Goal: Task Accomplishment & Management: Manage account settings

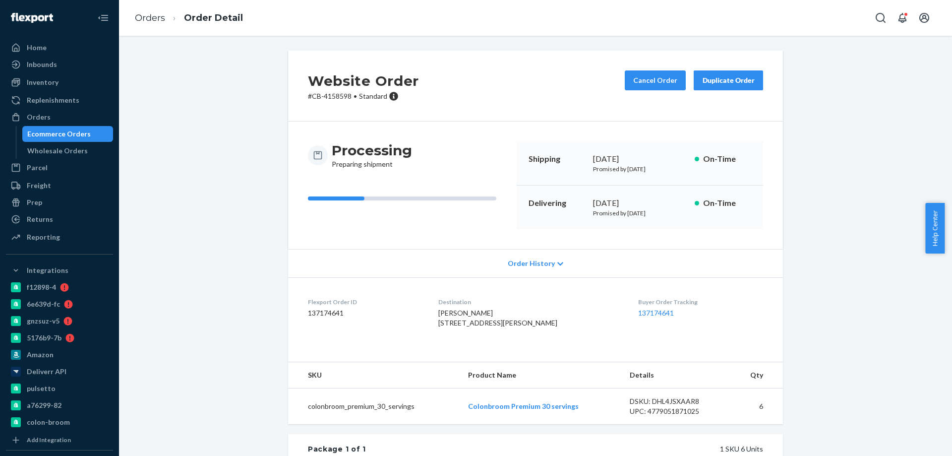
click at [80, 133] on div "Ecommerce Orders" at bounding box center [58, 134] width 63 height 10
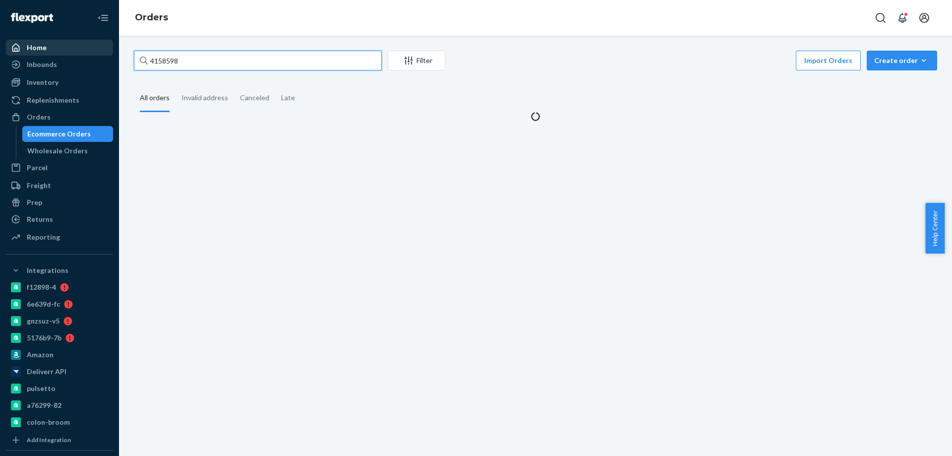
drag, startPoint x: 164, startPoint y: 56, endPoint x: 42, endPoint y: 46, distance: 122.8
click at [68, 48] on div "Home Inbounds Shipping Plans Problems Inventory Products Branded Packaging Repl…" at bounding box center [476, 228] width 952 height 456
paste input "4154062"
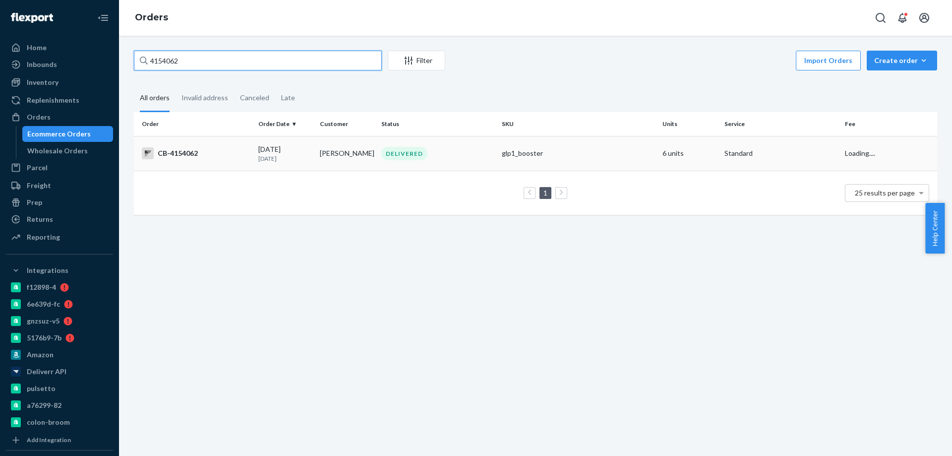
type input "4154062"
click at [300, 158] on p "[DATE]" at bounding box center [285, 158] width 54 height 8
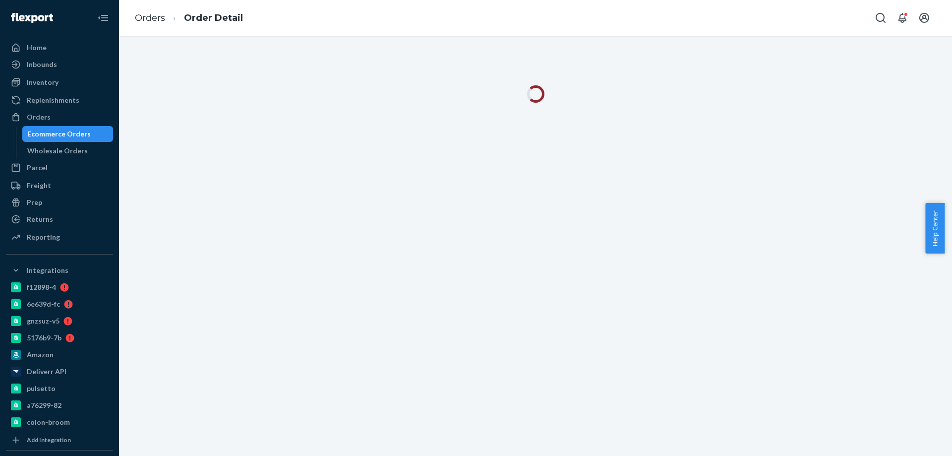
click at [530, 23] on div "Orders Order Detail" at bounding box center [535, 18] width 833 height 36
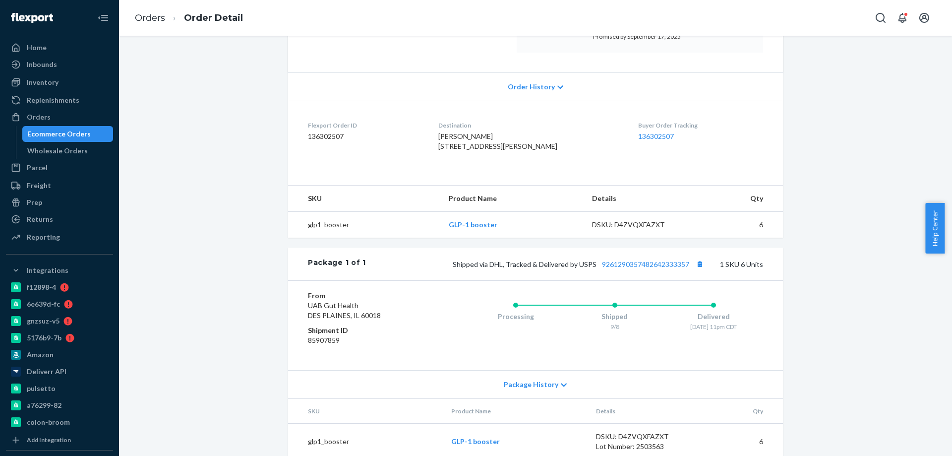
scroll to position [198, 0]
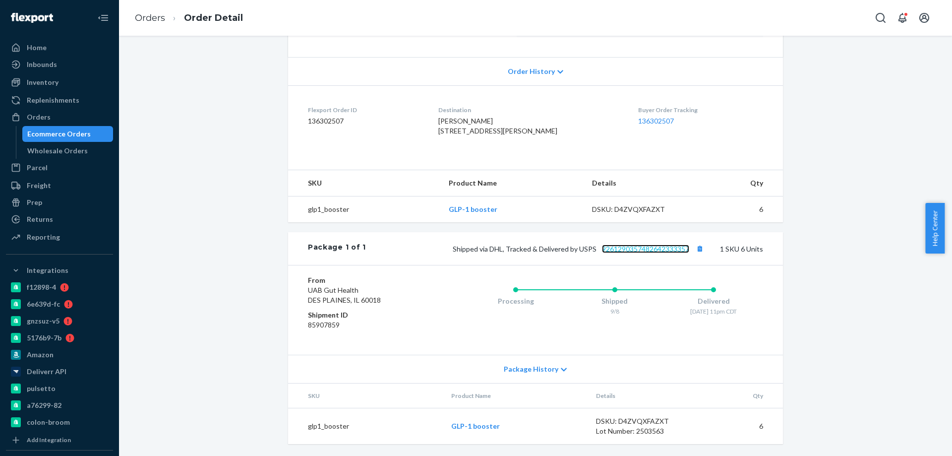
click at [630, 253] on link "9261290357482642333357" at bounding box center [645, 248] width 87 height 8
click at [70, 131] on div "Ecommerce Orders" at bounding box center [58, 134] width 63 height 10
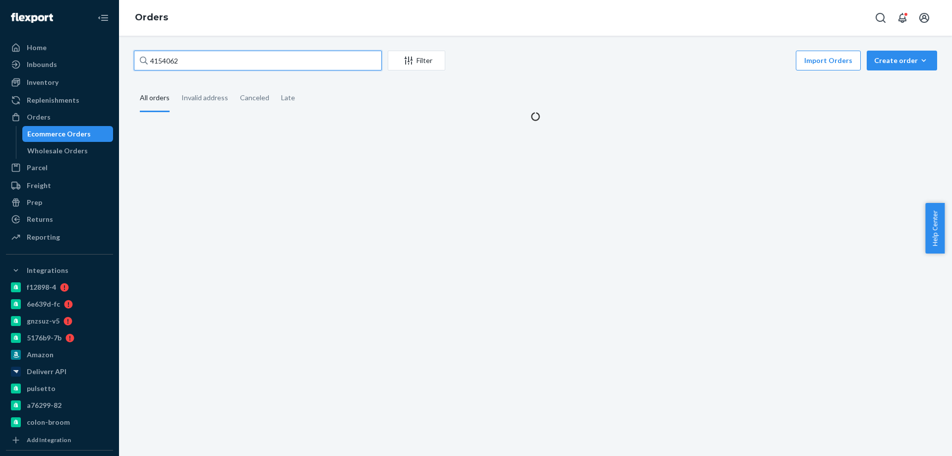
paste input "4218025"
drag, startPoint x: 149, startPoint y: 53, endPoint x: 0, endPoint y: 17, distance: 153.3
click at [47, 39] on div "Home Inbounds Shipping Plans Problems Inventory Products Branded Packaging Repl…" at bounding box center [476, 228] width 952 height 456
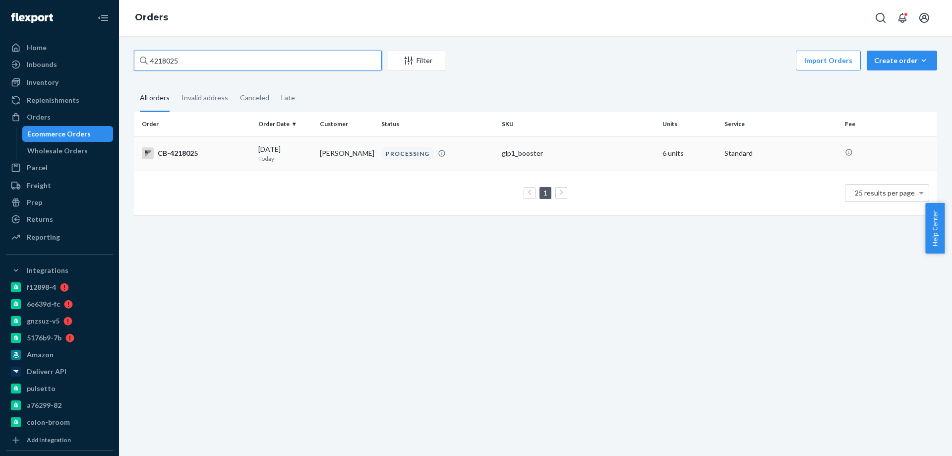
type input "4218025"
click at [327, 156] on td "[PERSON_NAME]" at bounding box center [346, 153] width 61 height 35
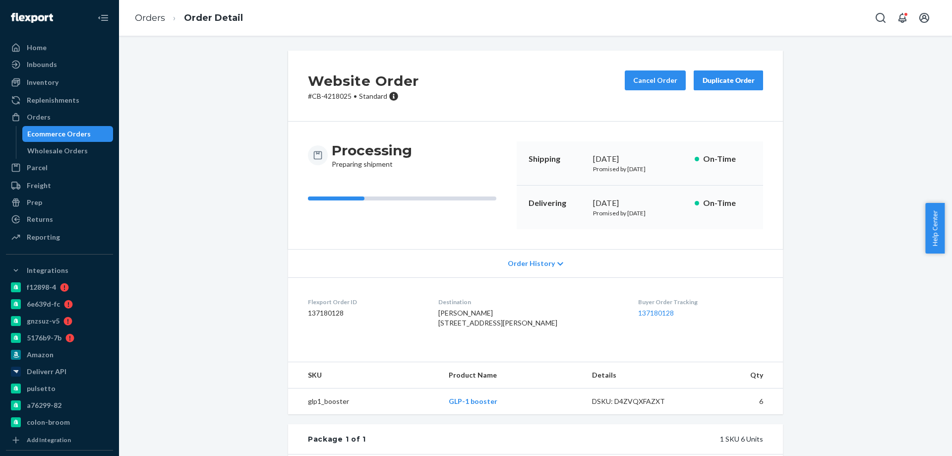
click at [649, 69] on div "Website Order # CB-4218025 • Standard Cancel Order Duplicate Order" at bounding box center [535, 86] width 495 height 71
click at [662, 82] on button "Cancel Order" at bounding box center [655, 80] width 61 height 20
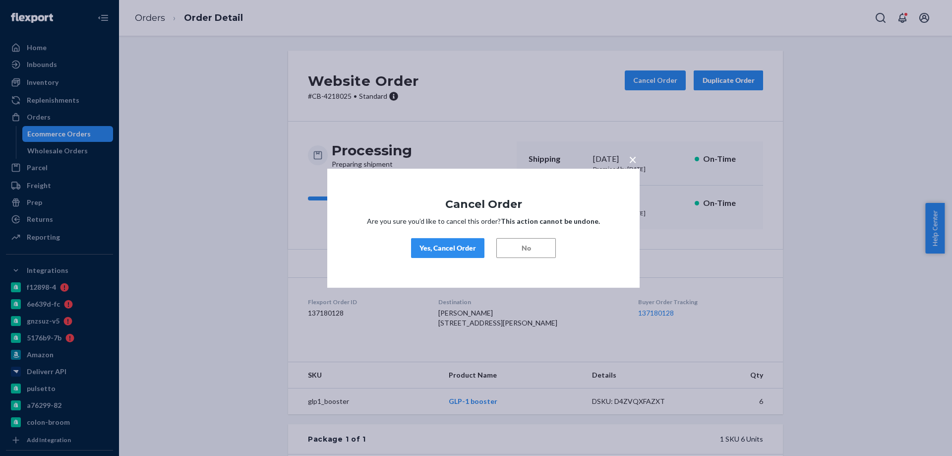
click at [449, 243] on div "Yes, Cancel Order" at bounding box center [447, 248] width 57 height 10
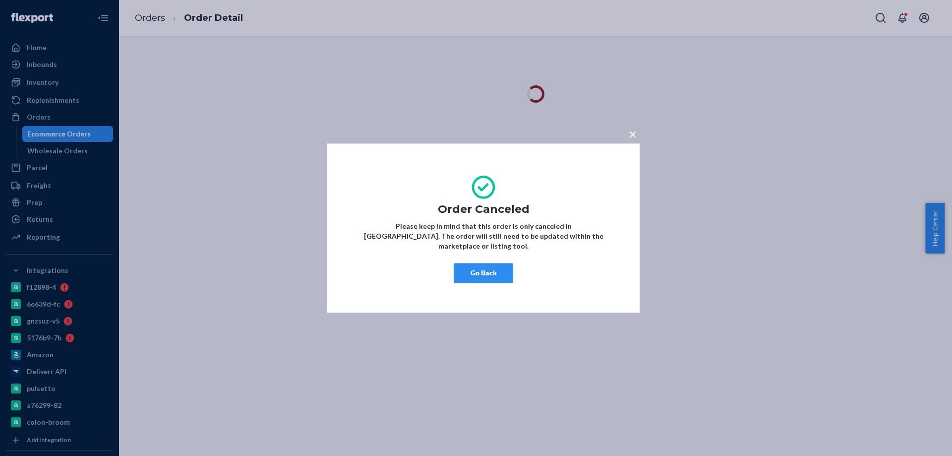
click at [499, 272] on button "Go Back" at bounding box center [483, 273] width 59 height 20
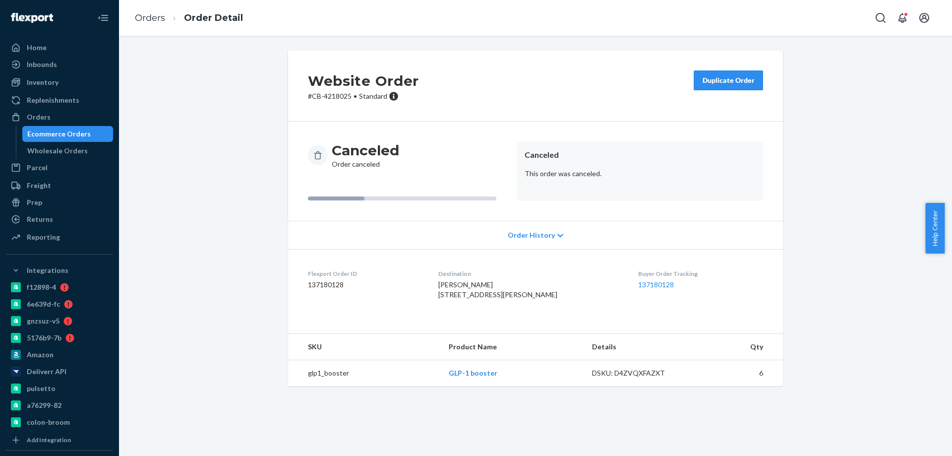
click at [87, 131] on div "Ecommerce Orders" at bounding box center [58, 134] width 63 height 10
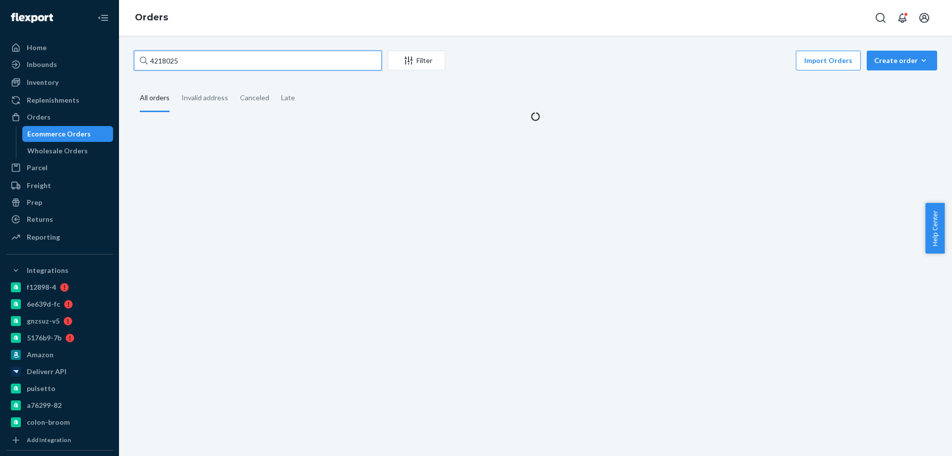
drag, startPoint x: 208, startPoint y: 65, endPoint x: 0, endPoint y: 44, distance: 208.8
click at [18, 51] on div "Home Inbounds Shipping Plans Problems Inventory Products Branded Packaging Repl…" at bounding box center [476, 228] width 952 height 456
paste input "3791"
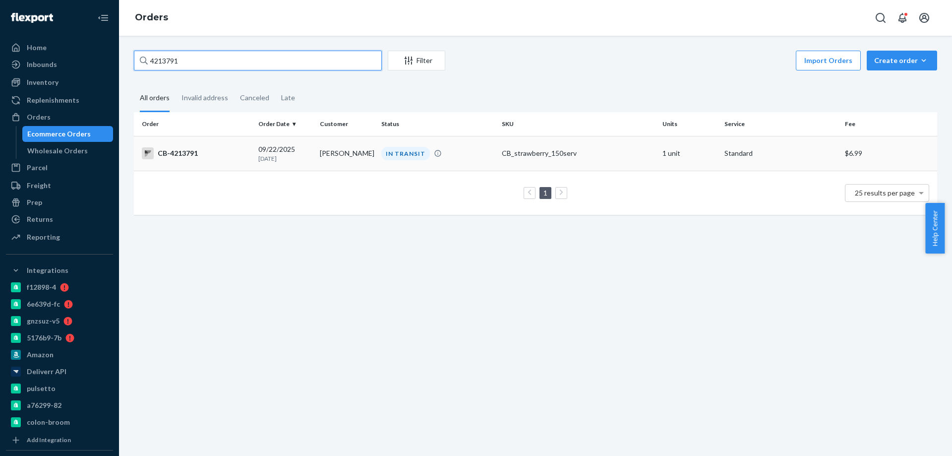
type input "4213791"
click at [319, 154] on td "[PERSON_NAME]" at bounding box center [346, 153] width 61 height 35
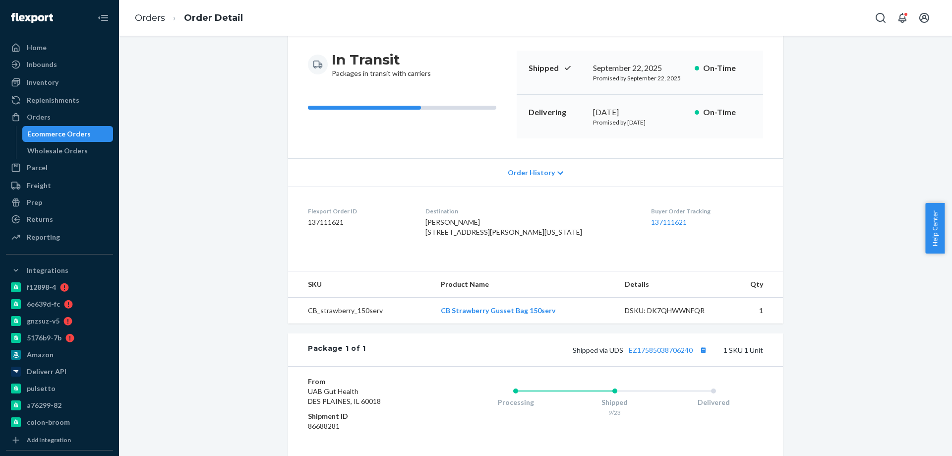
scroll to position [99, 0]
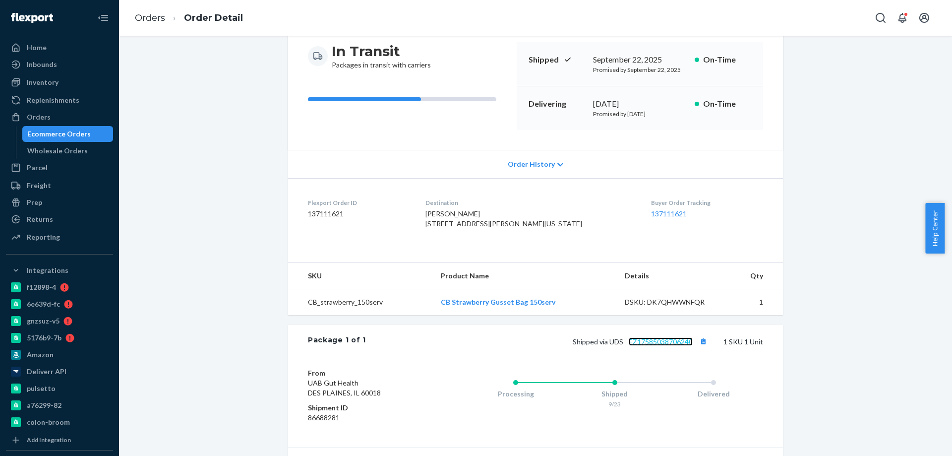
click at [650, 346] on link "EZ17585038706240" at bounding box center [661, 341] width 64 height 8
click at [646, 348] on div "Shipped via UDS EZ17585038706240 1 SKU 1 Unit" at bounding box center [564, 341] width 397 height 13
click at [647, 346] on link "EZ17585038706240" at bounding box center [661, 341] width 64 height 8
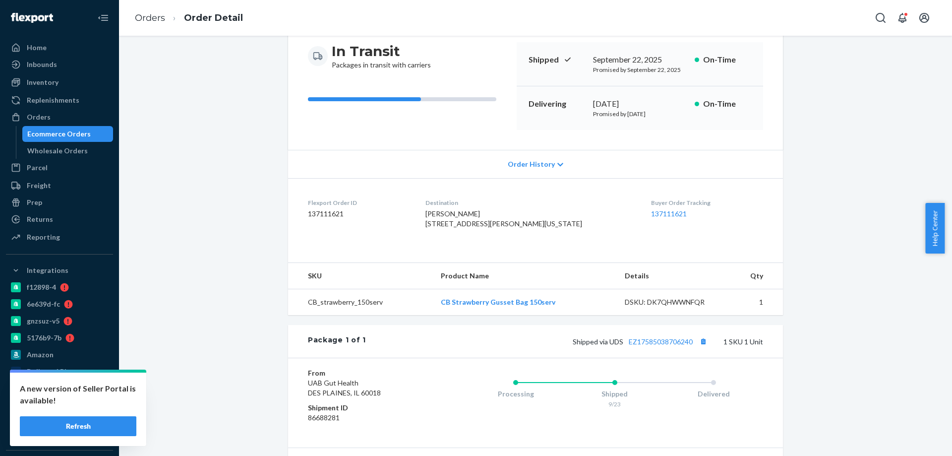
click at [84, 134] on div "Ecommerce Orders" at bounding box center [58, 134] width 63 height 10
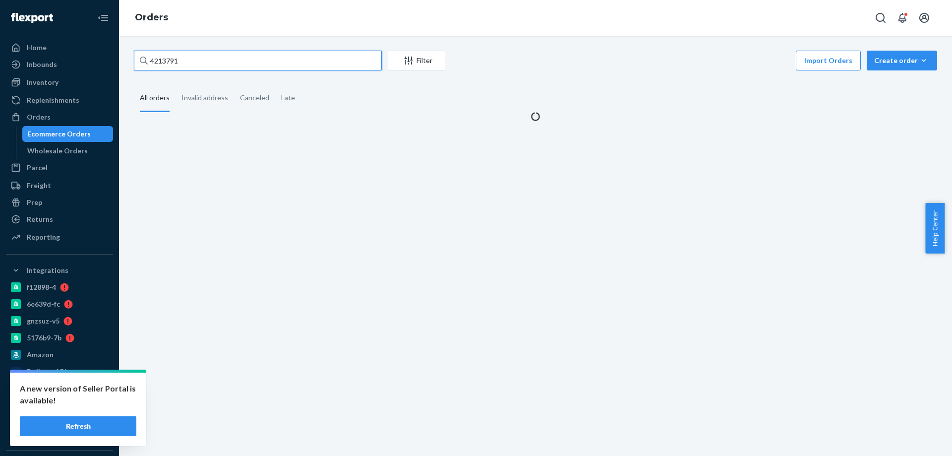
drag, startPoint x: 206, startPoint y: 56, endPoint x: 40, endPoint y: 34, distance: 167.5
click at [69, 40] on div "Home Inbounds Shipping Plans Problems Inventory Products Branded Packaging Repl…" at bounding box center [476, 228] width 952 height 456
paste input "7120"
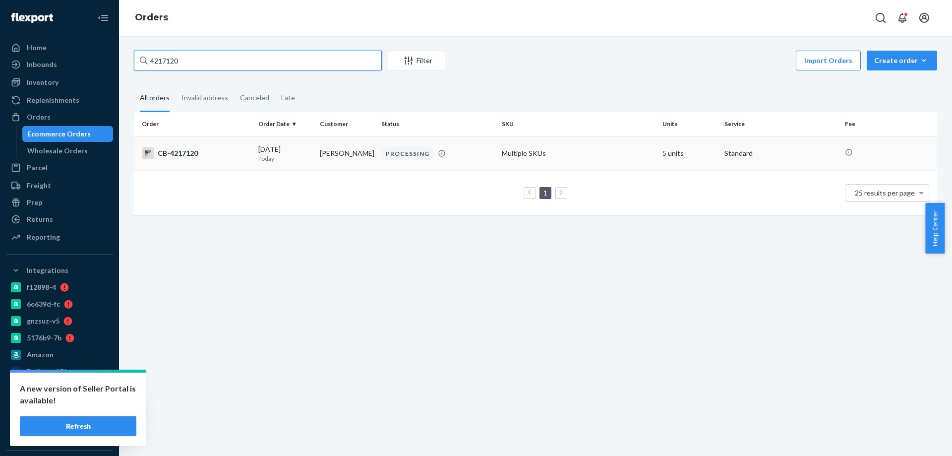
type input "4217120"
click at [316, 164] on td "[PERSON_NAME]" at bounding box center [346, 153] width 61 height 35
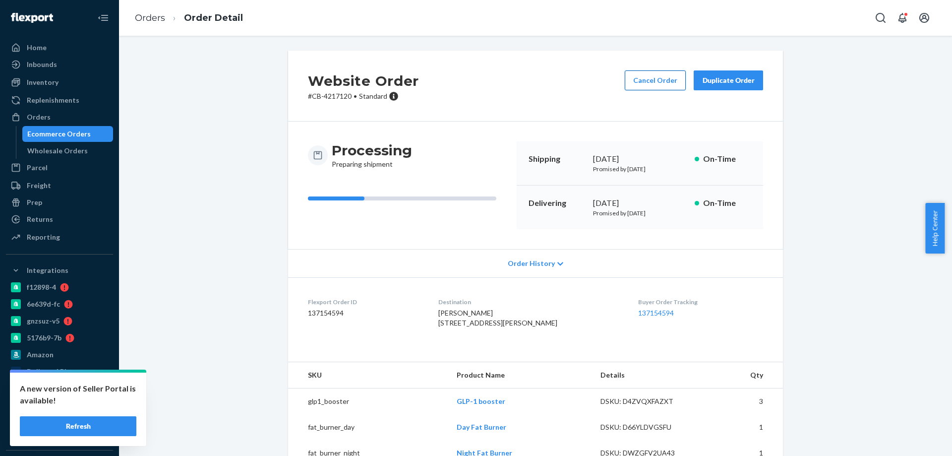
click at [651, 74] on button "Cancel Order" at bounding box center [655, 80] width 61 height 20
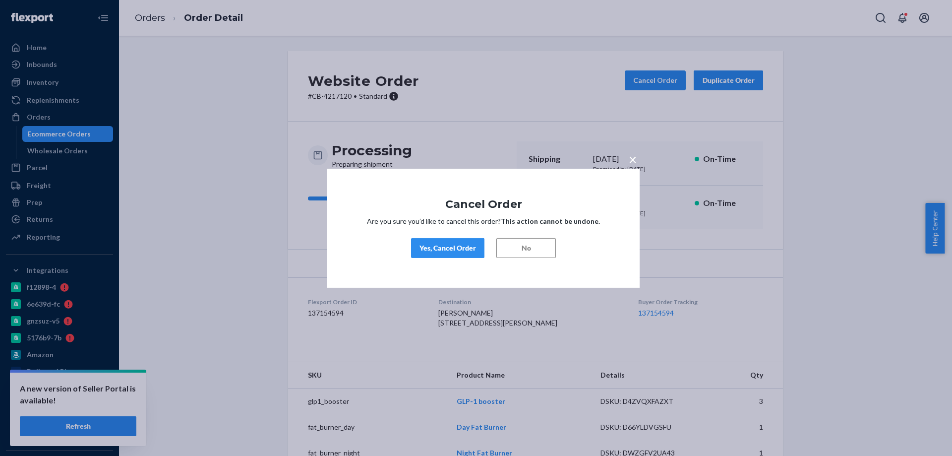
click at [453, 248] on div "Yes, Cancel Order" at bounding box center [447, 248] width 57 height 10
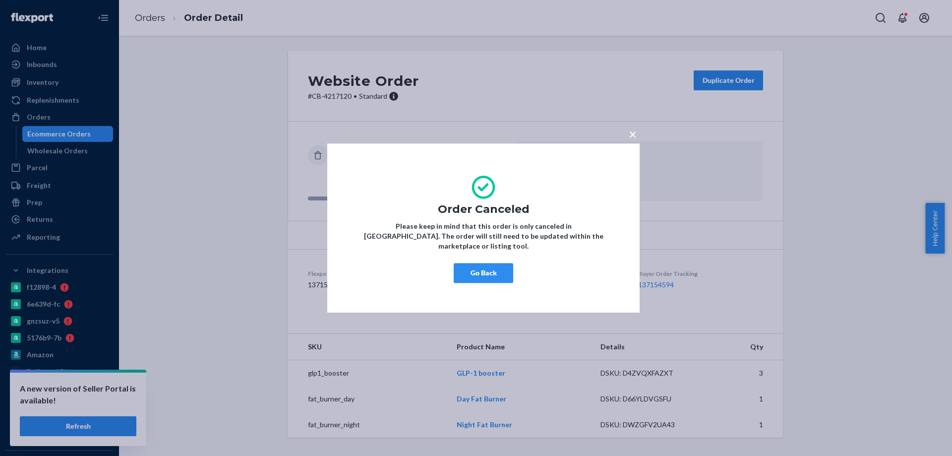
click at [481, 265] on button "Go Back" at bounding box center [483, 273] width 59 height 20
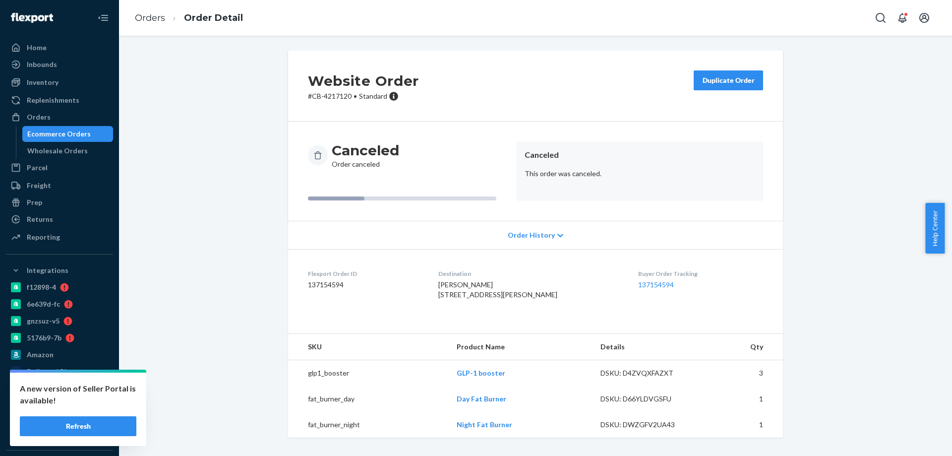
click at [110, 423] on button "Refresh" at bounding box center [78, 426] width 116 height 20
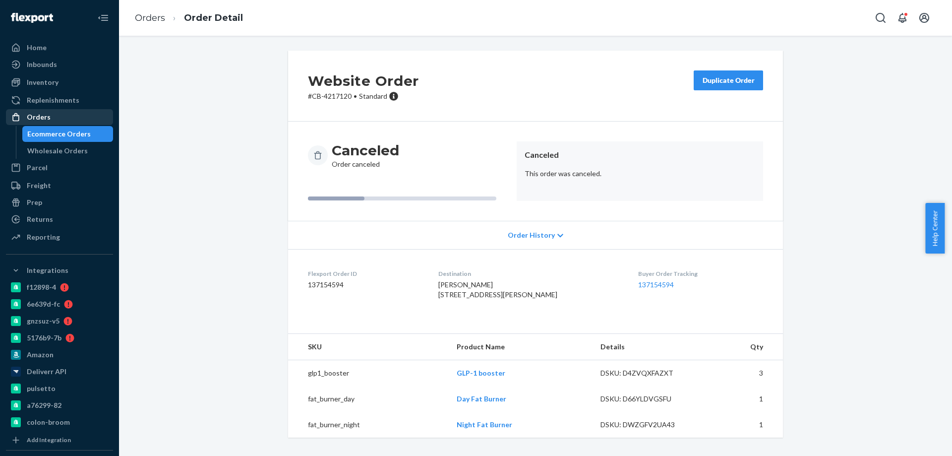
click at [90, 123] on div "Orders" at bounding box center [59, 117] width 105 height 14
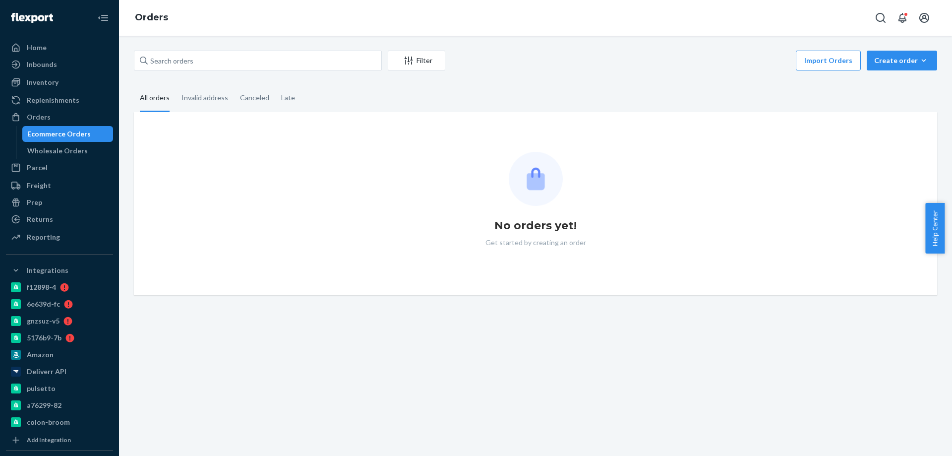
click at [79, 132] on div "Ecommerce Orders" at bounding box center [58, 134] width 63 height 10
drag, startPoint x: 213, startPoint y: 65, endPoint x: 193, endPoint y: 60, distance: 20.9
click at [199, 62] on input "text" at bounding box center [258, 61] width 248 height 20
paste input "Teresa Woodberry"
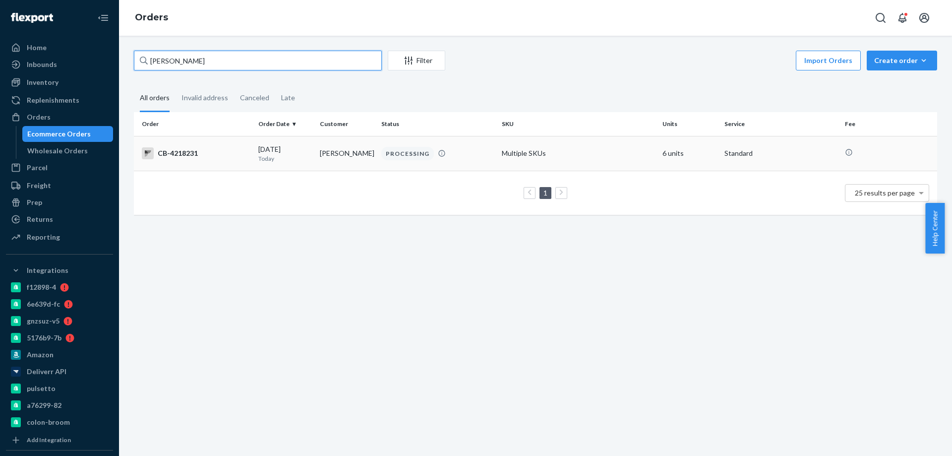
type input "Teresa Woodberry"
click at [359, 149] on td "Teresa Woodberry" at bounding box center [346, 153] width 61 height 35
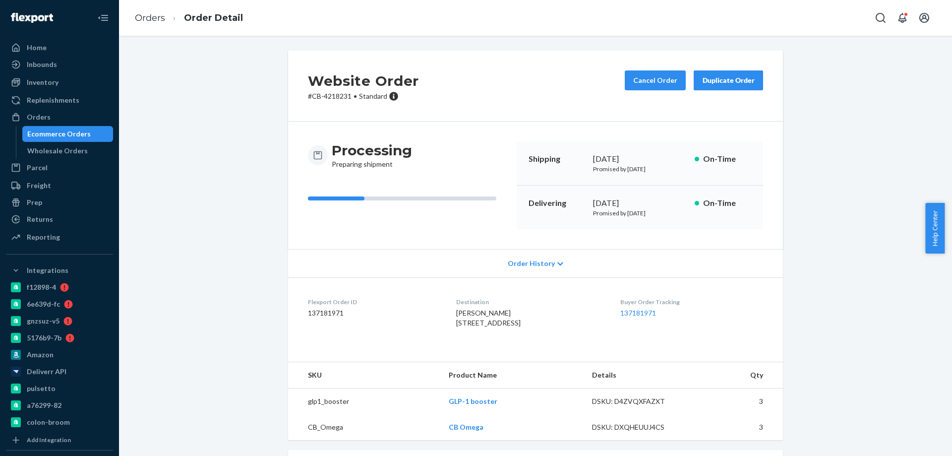
click at [331, 96] on p "# CB-4218231 • Standard" at bounding box center [363, 96] width 111 height 10
copy p "4218231"
click at [331, 96] on p "# CB-4218231 • Standard" at bounding box center [363, 96] width 111 height 10
click at [642, 82] on button "Cancel Order" at bounding box center [655, 80] width 61 height 20
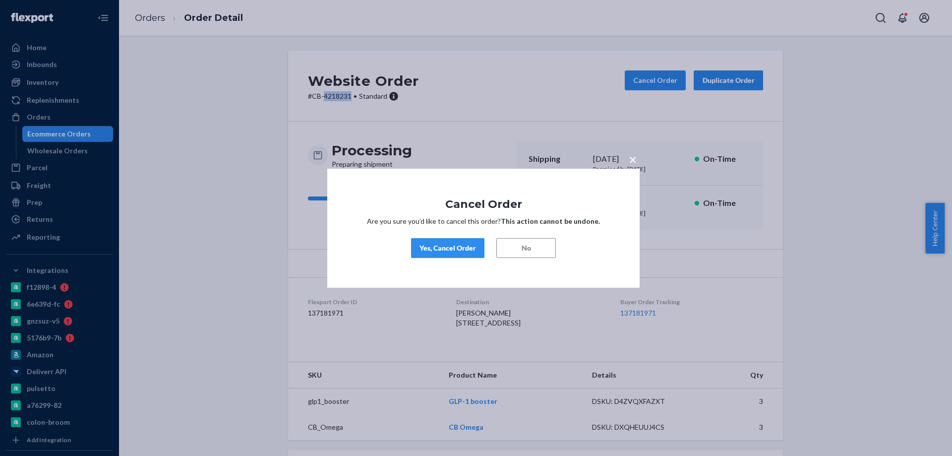
click at [448, 254] on button "Yes, Cancel Order" at bounding box center [447, 248] width 73 height 20
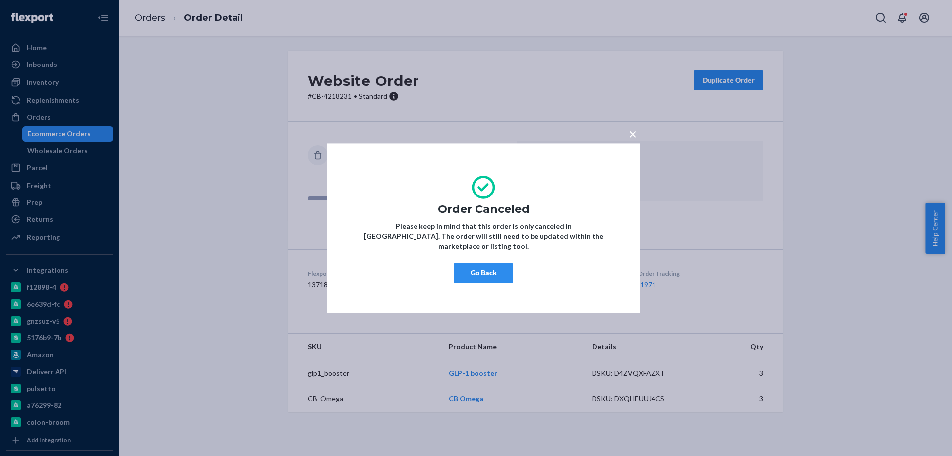
click at [499, 263] on button "Go Back" at bounding box center [483, 273] width 59 height 20
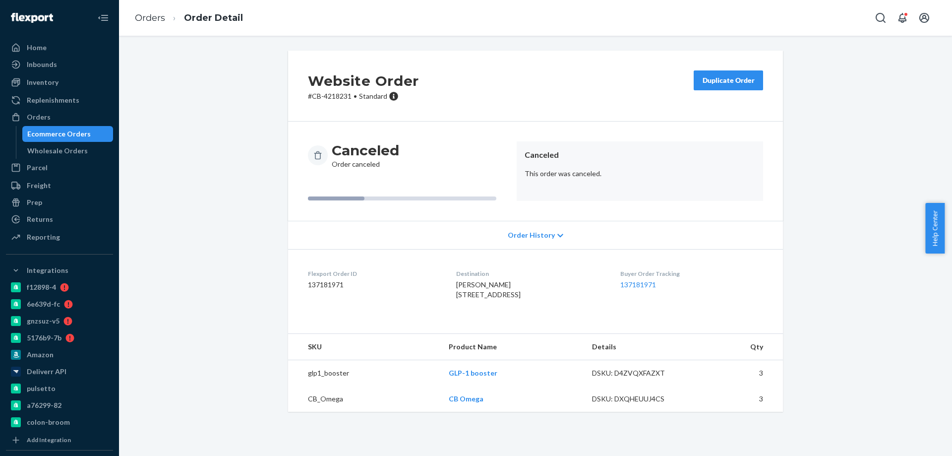
click at [76, 131] on div "Ecommerce Orders" at bounding box center [58, 134] width 63 height 10
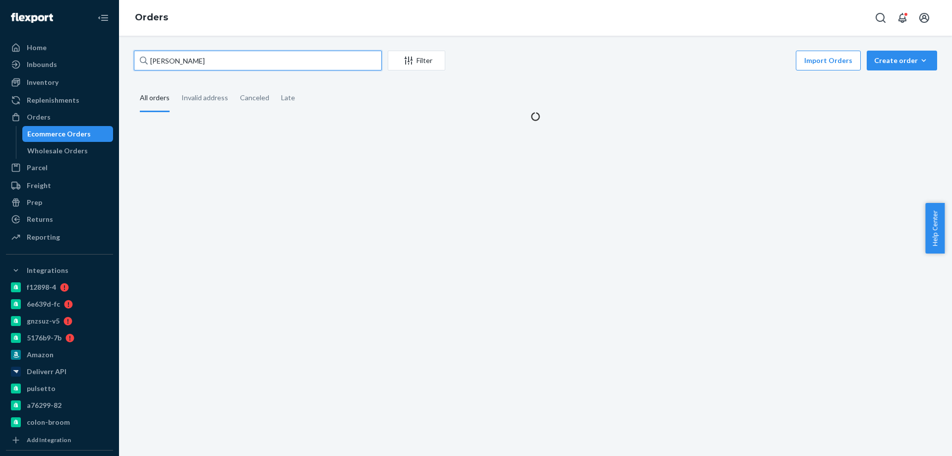
drag, startPoint x: 232, startPoint y: 64, endPoint x: 0, endPoint y: 44, distance: 232.9
click at [9, 51] on div "Home Inbounds Shipping Plans Problems Inventory Products Branded Packaging Repl…" at bounding box center [476, 228] width 952 height 456
paste input "4217651"
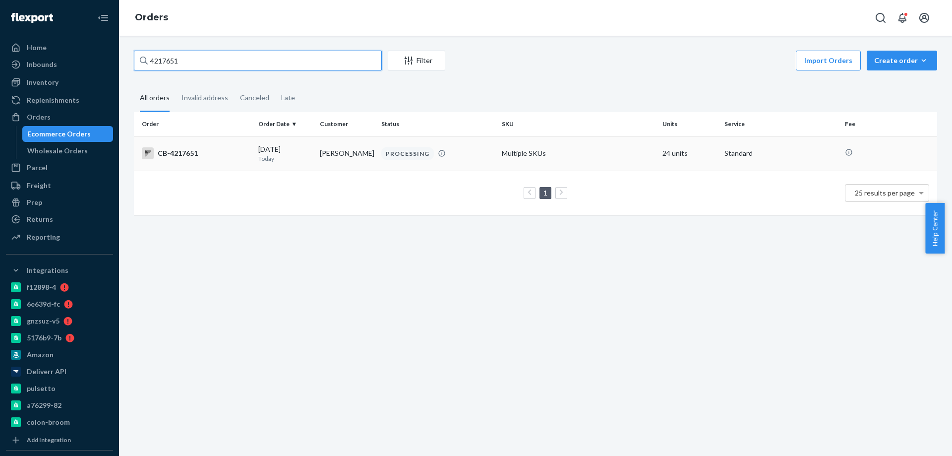
type input "4217651"
click at [354, 150] on td "Monica Sagers" at bounding box center [346, 153] width 61 height 35
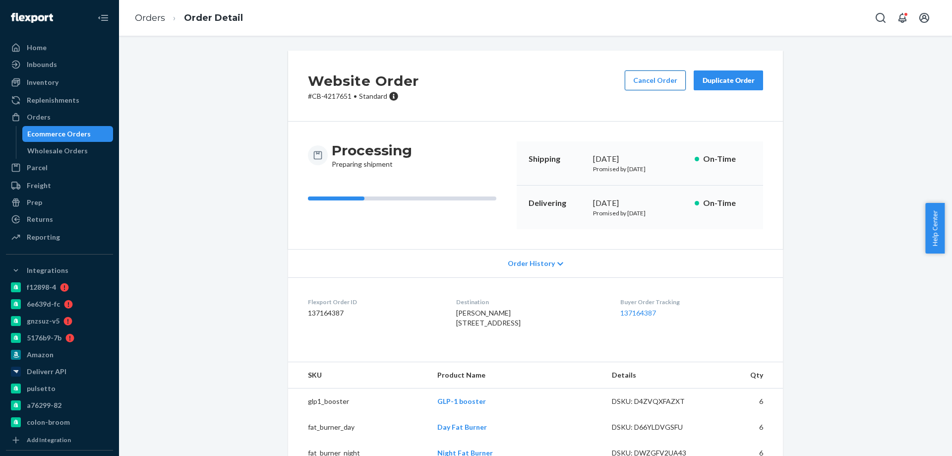
click at [639, 78] on button "Cancel Order" at bounding box center [655, 80] width 61 height 20
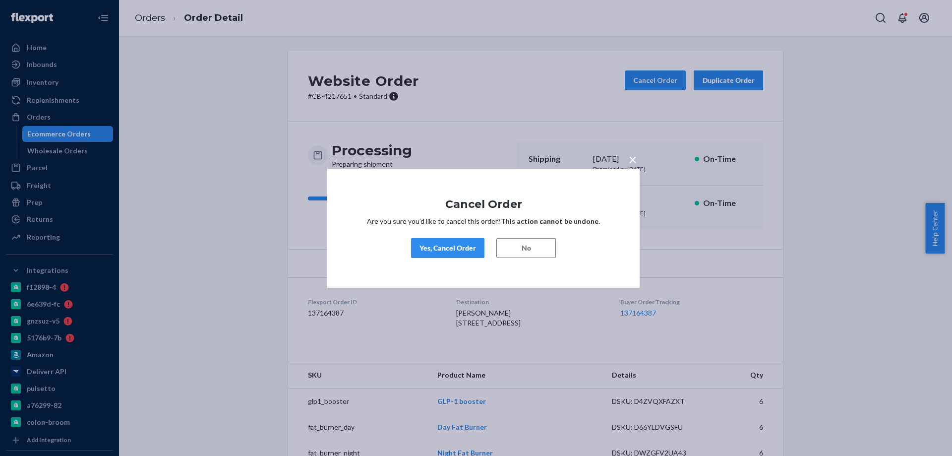
click at [537, 246] on button "No" at bounding box center [525, 248] width 59 height 20
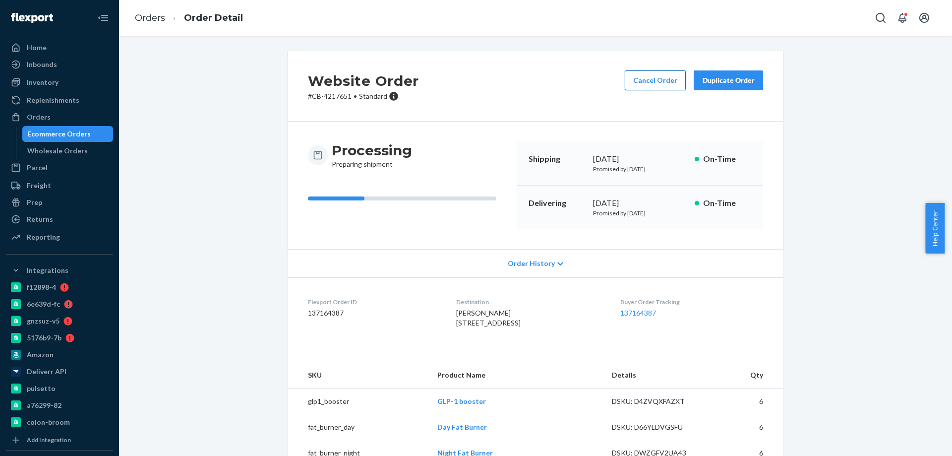
click at [644, 83] on button "Cancel Order" at bounding box center [655, 80] width 61 height 20
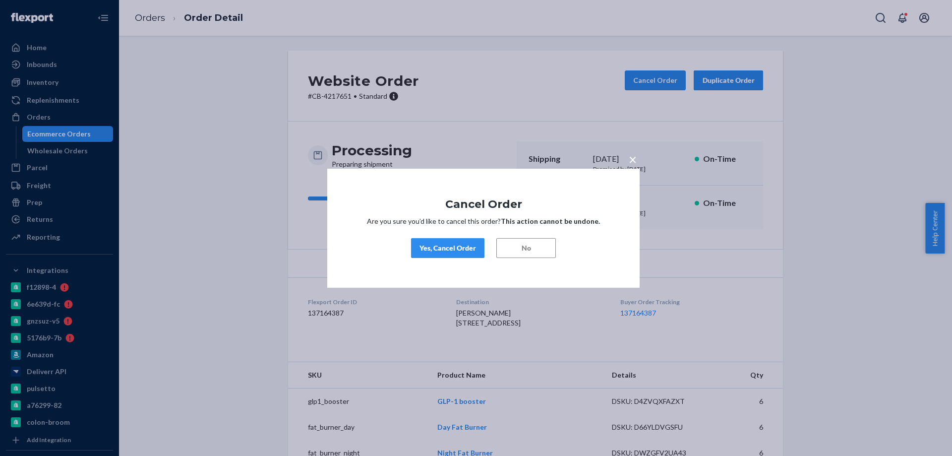
click at [466, 243] on div "Yes, Cancel Order" at bounding box center [447, 248] width 57 height 10
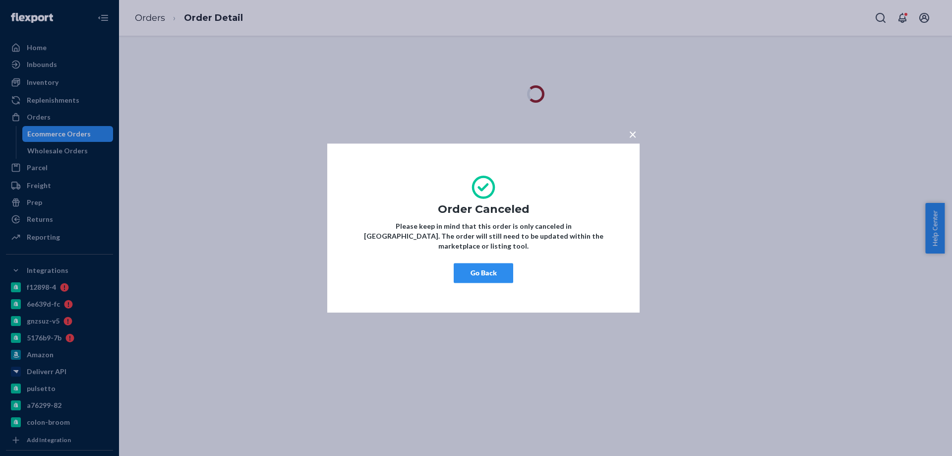
click at [480, 270] on button "Go Back" at bounding box center [483, 273] width 59 height 20
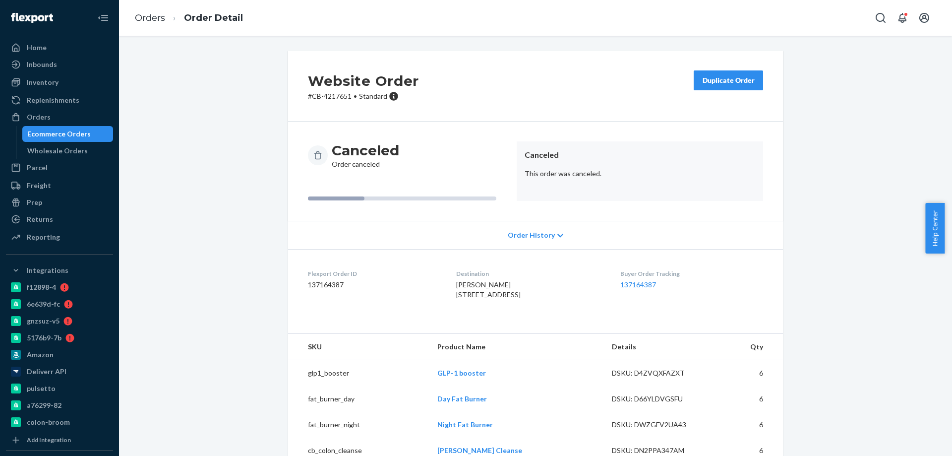
click at [739, 77] on div "Duplicate Order" at bounding box center [728, 80] width 53 height 10
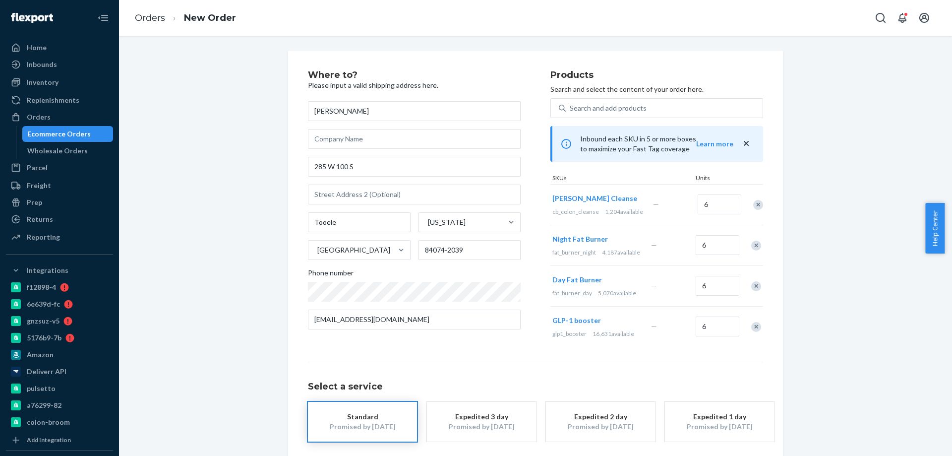
click at [753, 210] on div "Remove Item" at bounding box center [758, 205] width 10 height 10
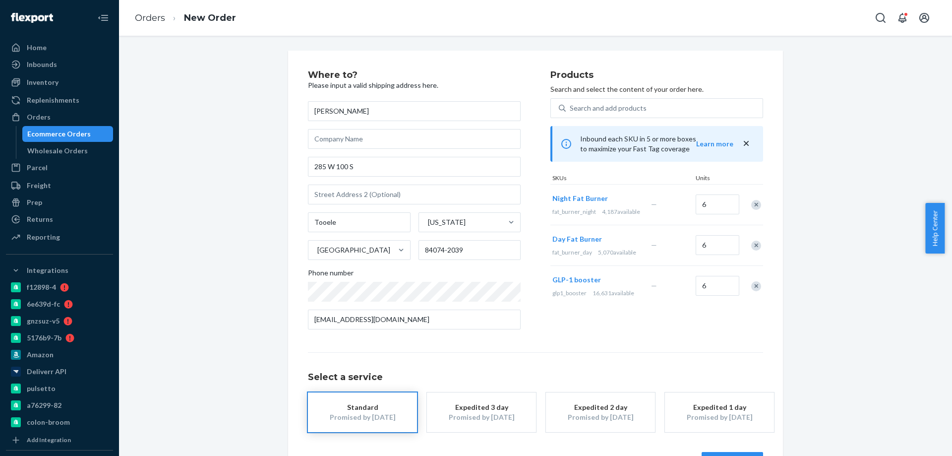
click at [751, 206] on div "Remove Item" at bounding box center [756, 205] width 10 height 10
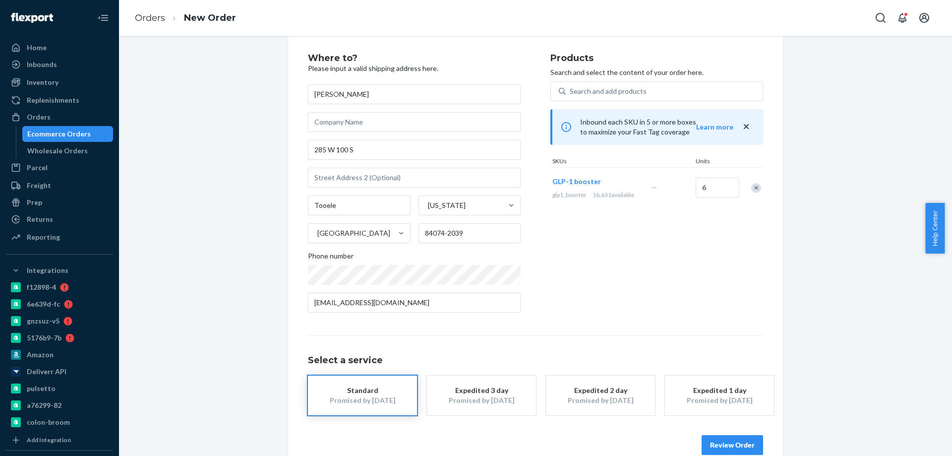
scroll to position [36, 0]
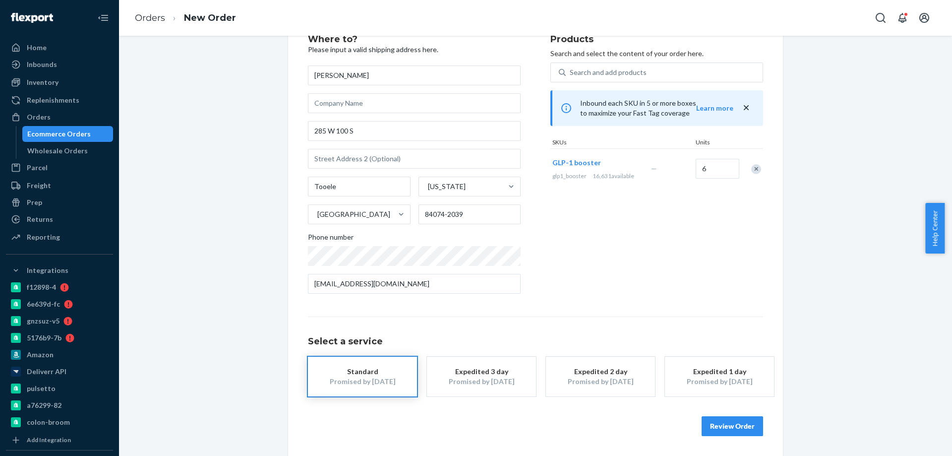
click at [735, 414] on div "Review Order" at bounding box center [535, 421] width 455 height 30
click at [733, 424] on button "Review Order" at bounding box center [731, 426] width 61 height 20
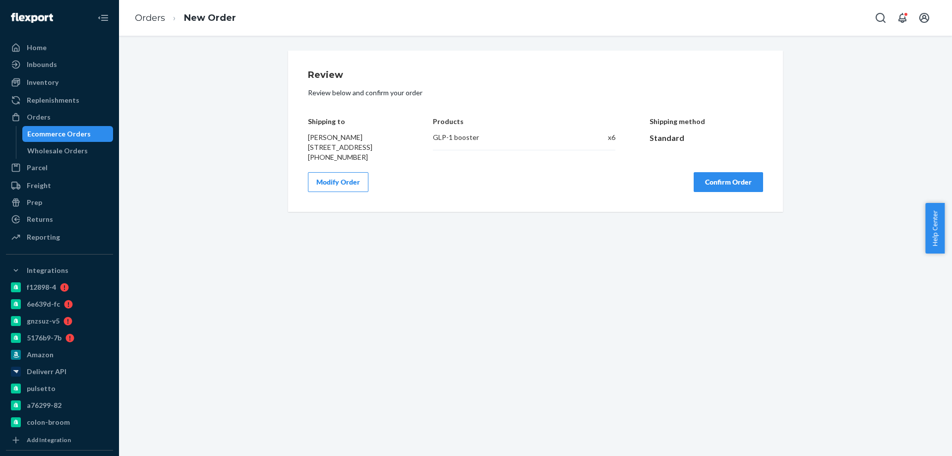
scroll to position [0, 0]
click at [731, 426] on div "Review Review below and confirm your order Shipping to Monica Sagers 285 W 100 …" at bounding box center [535, 246] width 833 height 420
click at [746, 212] on div "Review Review below and confirm your order Shipping to Monica Sagers 285 W 100 …" at bounding box center [535, 131] width 495 height 161
click at [742, 192] on button "Confirm Order" at bounding box center [728, 182] width 69 height 20
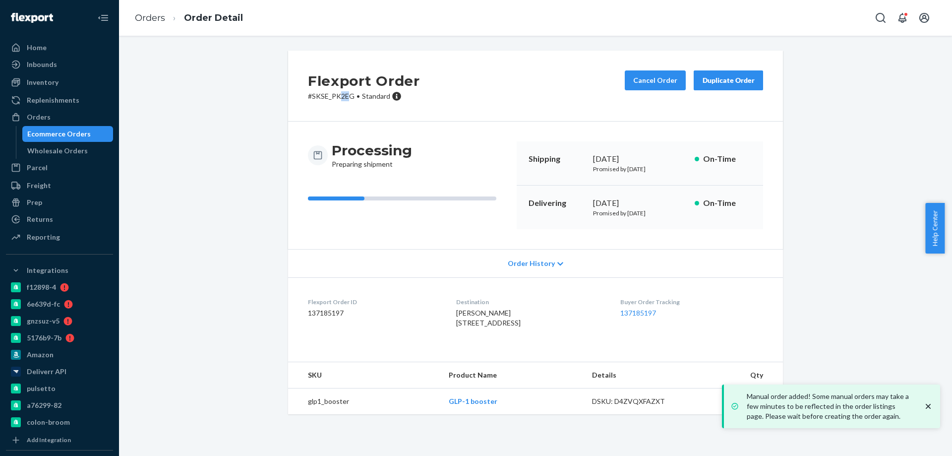
copy p "2E"
drag, startPoint x: 347, startPoint y: 96, endPoint x: 332, endPoint y: 99, distance: 14.7
click at [332, 99] on p "# SKSE_PK2EG • Standard" at bounding box center [364, 96] width 112 height 10
copy p "K2EG"
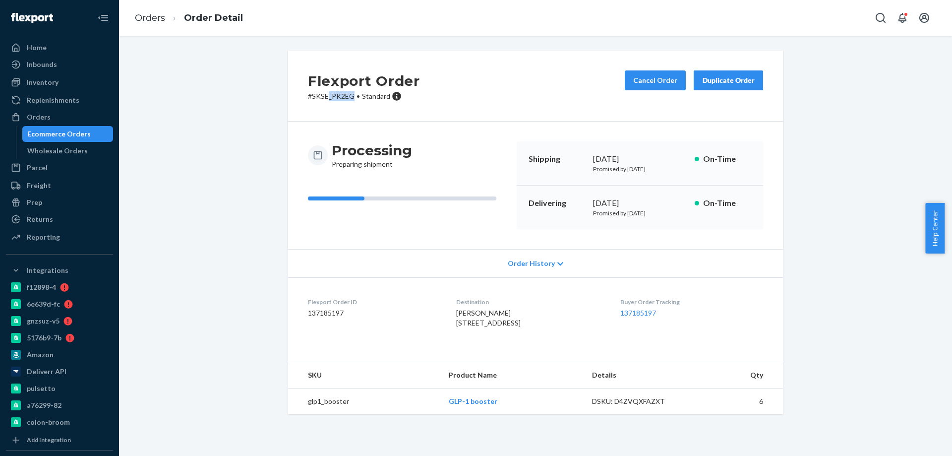
copy p "_PK2EG"
copy p "SE_PK2EG"
copy p "KSE_PK2EG"
copy p "SKSE_PK2EG"
drag, startPoint x: 350, startPoint y: 96, endPoint x: 310, endPoint y: 98, distance: 40.7
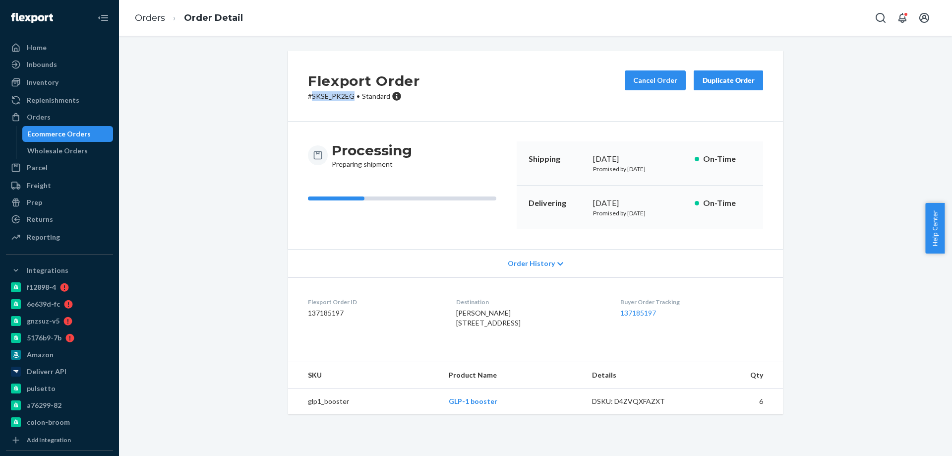
click at [310, 98] on p "# SKSE_PK2EG • Standard" at bounding box center [364, 96] width 112 height 10
click at [74, 134] on div "Ecommerce Orders" at bounding box center [58, 134] width 63 height 10
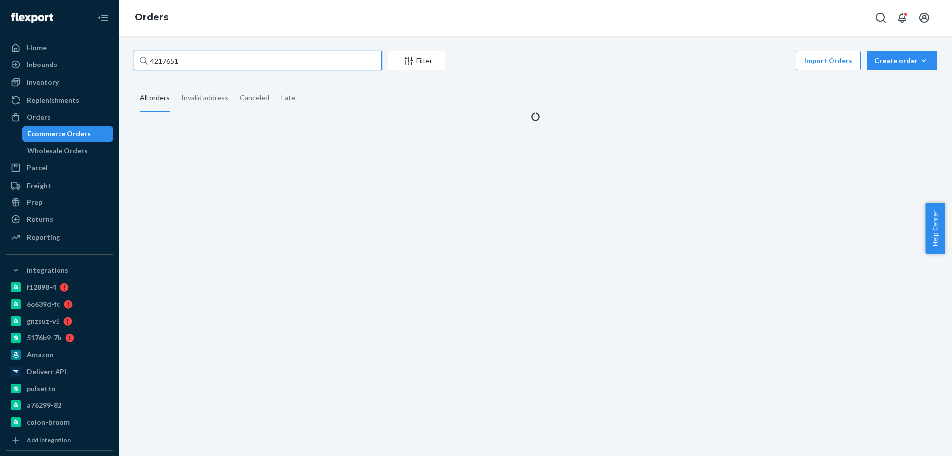
drag, startPoint x: 68, startPoint y: 59, endPoint x: 0, endPoint y: 39, distance: 71.4
click at [0, 45] on div "Home Inbounds Shipping Plans Problems Inventory Products Branded Packaging Repl…" at bounding box center [476, 228] width 952 height 456
paste input "8378"
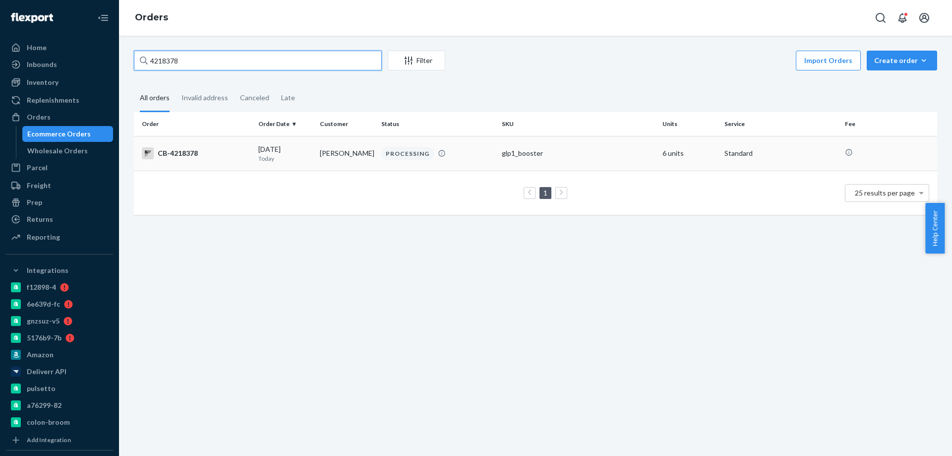
type input "4218378"
click at [308, 160] on p "Today" at bounding box center [285, 158] width 54 height 8
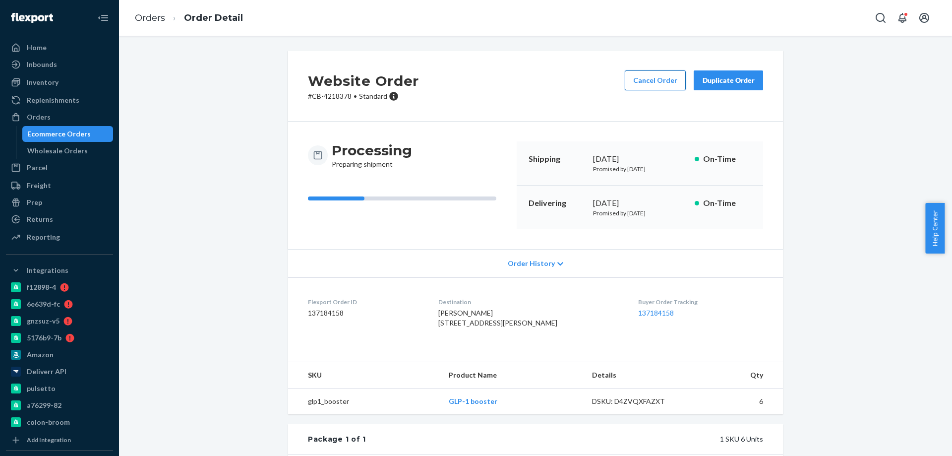
click at [657, 74] on button "Cancel Order" at bounding box center [655, 80] width 61 height 20
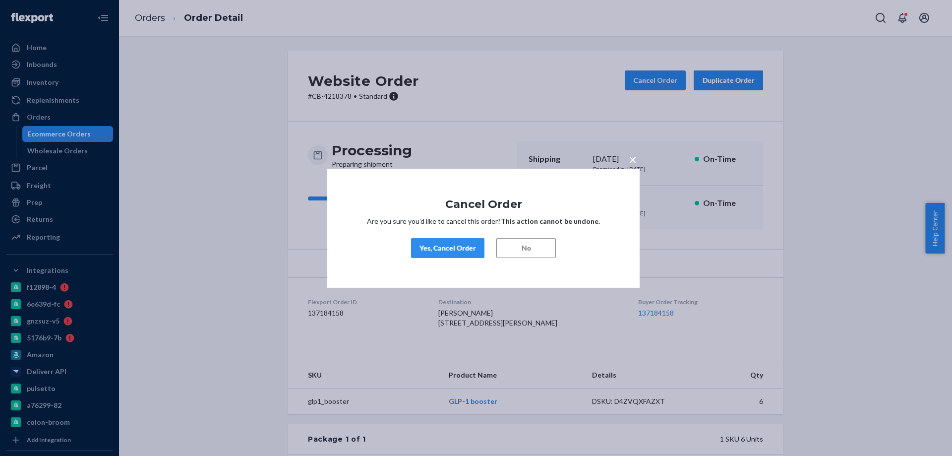
click at [447, 242] on button "Yes, Cancel Order" at bounding box center [447, 248] width 73 height 20
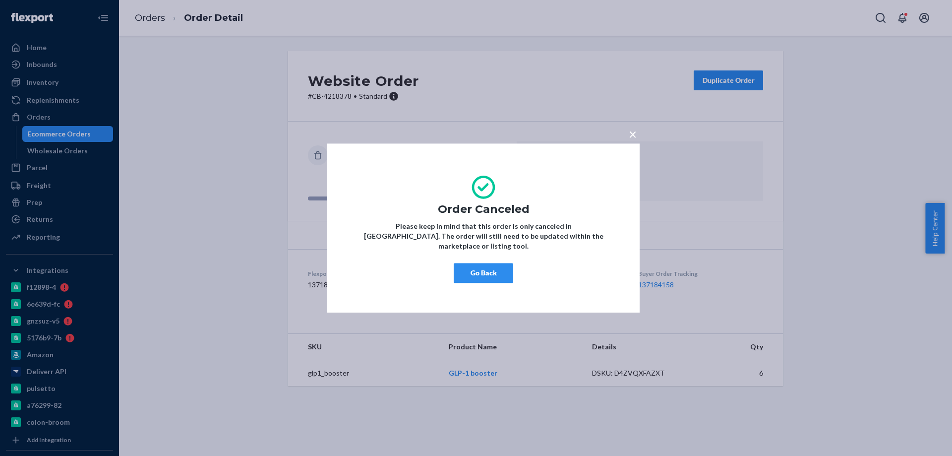
click at [475, 263] on button "Go Back" at bounding box center [483, 273] width 59 height 20
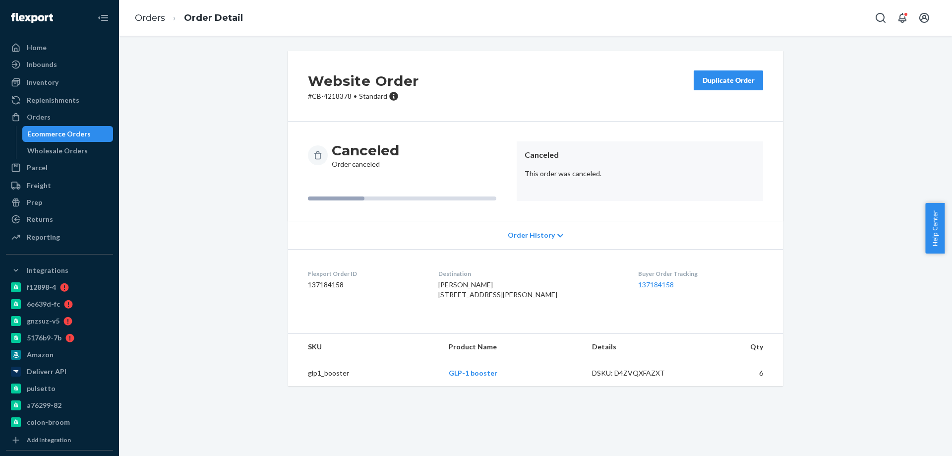
click at [79, 131] on div "Ecommerce Orders" at bounding box center [58, 134] width 63 height 10
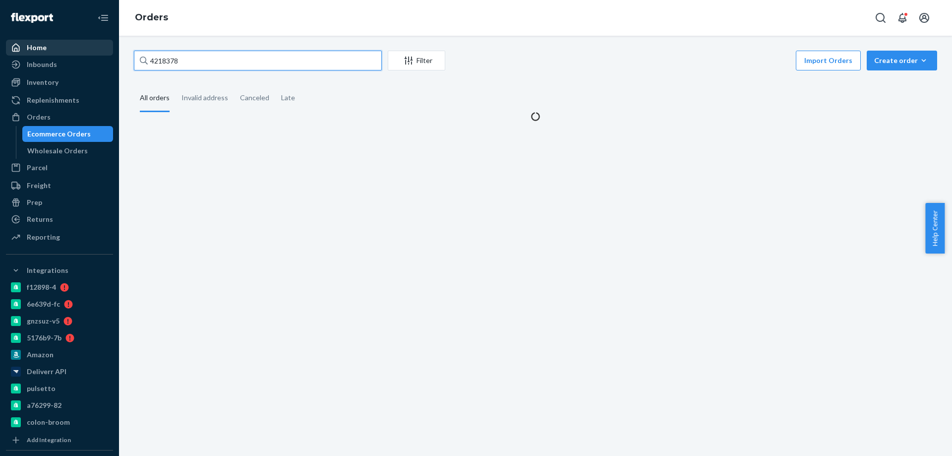
drag, startPoint x: 128, startPoint y: 58, endPoint x: 39, endPoint y: 49, distance: 89.2
click at [31, 50] on div "Home Inbounds Shipping Plans Problems Inventory Products Branded Packaging Repl…" at bounding box center [476, 228] width 952 height 456
paste input "279"
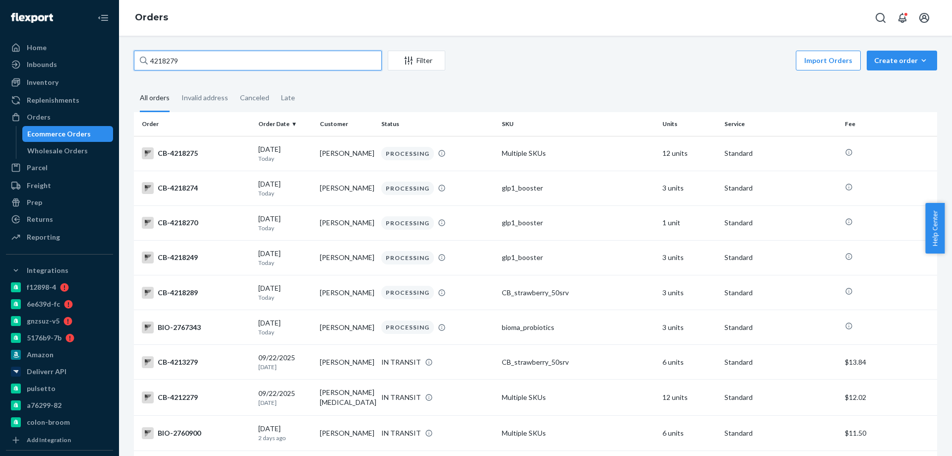
drag, startPoint x: 193, startPoint y: 67, endPoint x: 35, endPoint y: 56, distance: 158.1
click at [42, 56] on div "Home Inbounds Shipping Plans Problems Inventory Products Branded Packaging Repl…" at bounding box center [476, 228] width 952 height 456
paste input "Ashlyn Bryant"
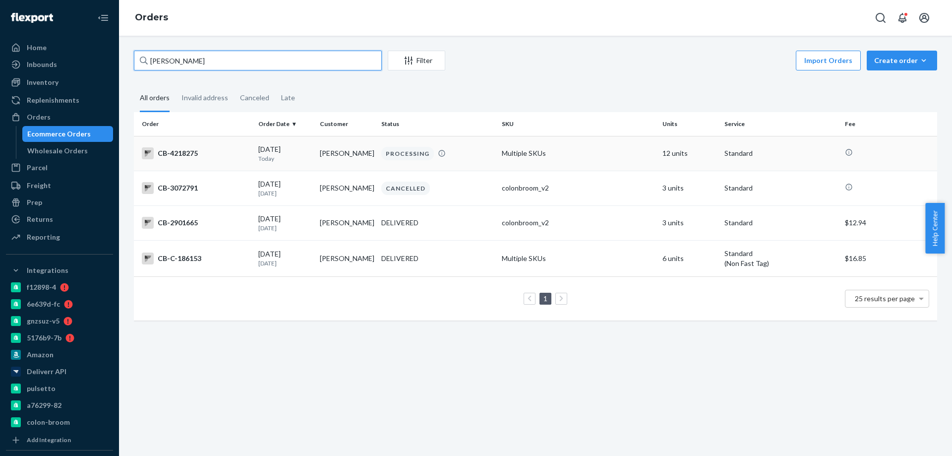
type input "Ashlyn Bryant"
click at [311, 152] on td "09/23/2025 Today" at bounding box center [284, 153] width 61 height 35
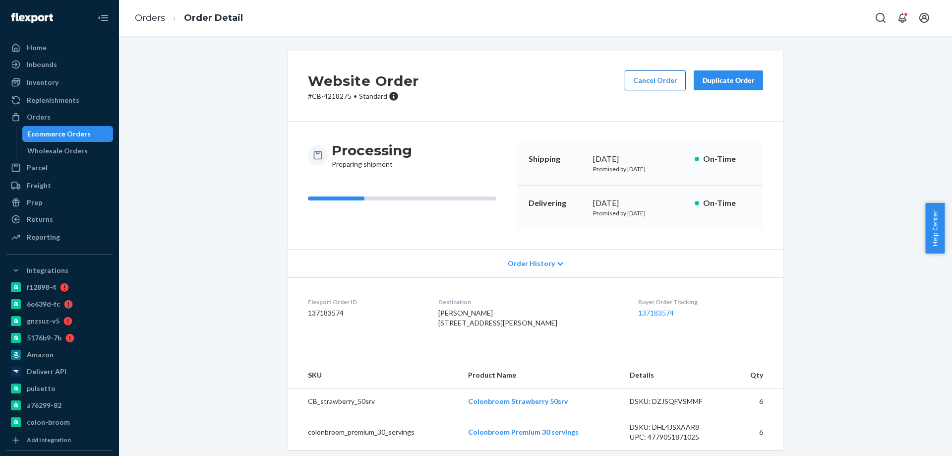
click at [644, 87] on button "Cancel Order" at bounding box center [655, 80] width 61 height 20
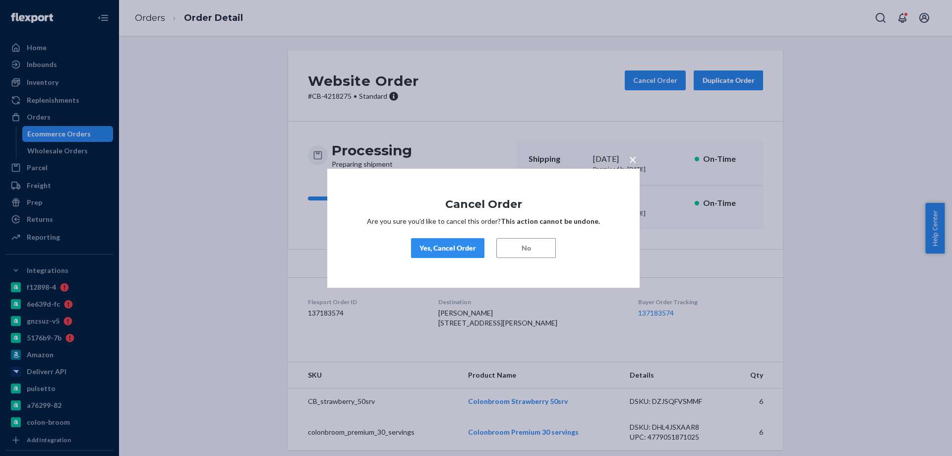
click at [439, 240] on button "Yes, Cancel Order" at bounding box center [447, 248] width 73 height 20
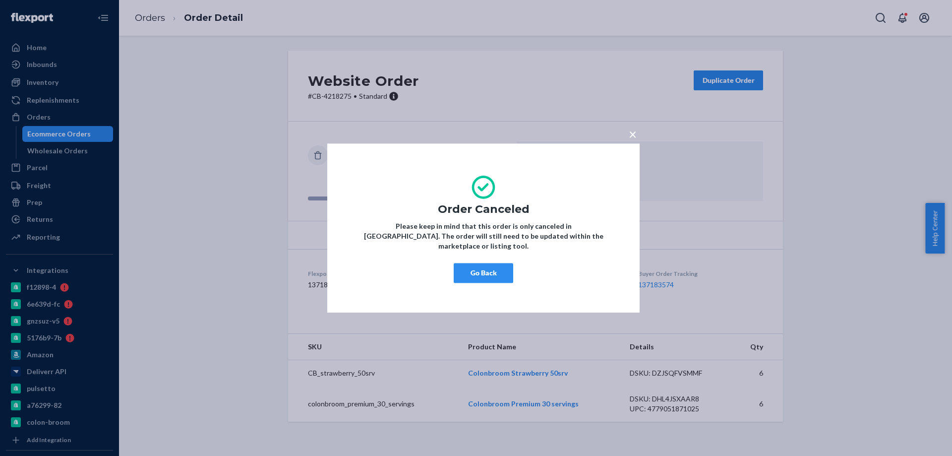
click at [508, 266] on button "Go Back" at bounding box center [483, 273] width 59 height 20
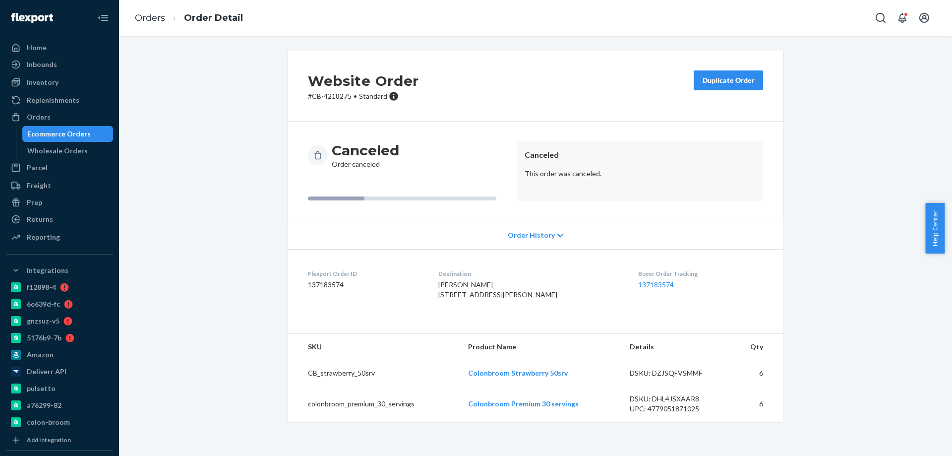
drag, startPoint x: 217, startPoint y: 226, endPoint x: 241, endPoint y: 370, distance: 146.8
click at [217, 227] on div "Website Order # CB-4218275 • Standard Duplicate Order Canceled Order canceled C…" at bounding box center [535, 242] width 818 height 383
click at [206, 364] on div "Website Order # CB-4218275 • Standard Duplicate Order Canceled Order canceled C…" at bounding box center [535, 242] width 818 height 383
click at [163, 280] on div "Website Order # CB-4218275 • Standard Duplicate Order Canceled Order canceled C…" at bounding box center [535, 242] width 818 height 383
